Goal: Task Accomplishment & Management: Manage account settings

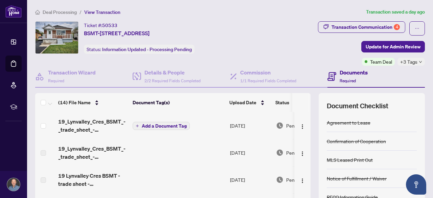
click at [62, 13] on span "Deal Processing" at bounding box center [60, 12] width 34 height 6
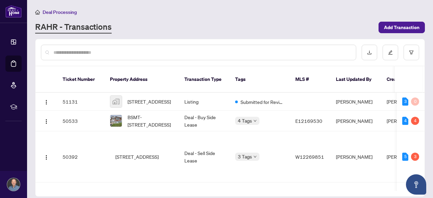
click at [87, 55] on input "text" at bounding box center [201, 52] width 297 height 7
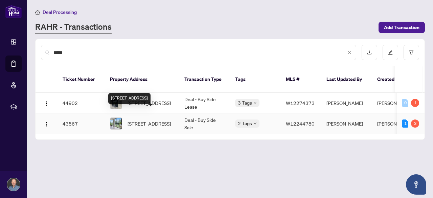
type input "****"
click at [145, 120] on span "[STREET_ADDRESS]" at bounding box center [149, 123] width 43 height 7
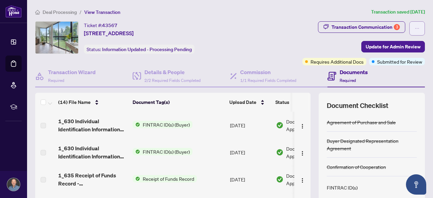
click at [415, 31] on span "button" at bounding box center [417, 28] width 5 height 11
click at [335, 46] on div "Transaction Communication 3 Update for Admin Review Requires Additional Docs Su…" at bounding box center [337, 43] width 175 height 44
click at [378, 47] on span "Update for Admin Review" at bounding box center [393, 46] width 55 height 11
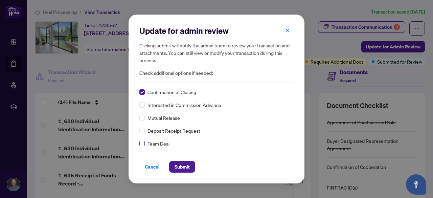
click at [143, 147] on label at bounding box center [141, 143] width 5 height 7
click at [188, 167] on span "Submit" at bounding box center [182, 167] width 15 height 11
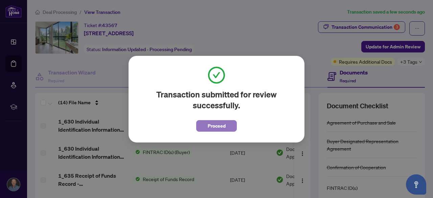
click at [214, 126] on span "Proceed" at bounding box center [217, 126] width 18 height 11
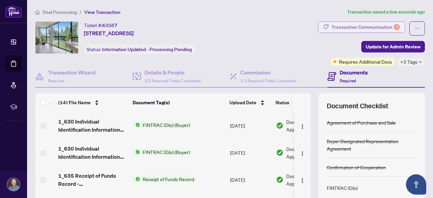
click at [347, 29] on div "Transaction Communication 3" at bounding box center [366, 27] width 68 height 11
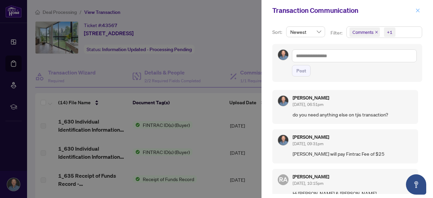
click at [420, 11] on icon "close" at bounding box center [418, 10] width 5 height 5
